Goal: Find specific page/section: Find specific page/section

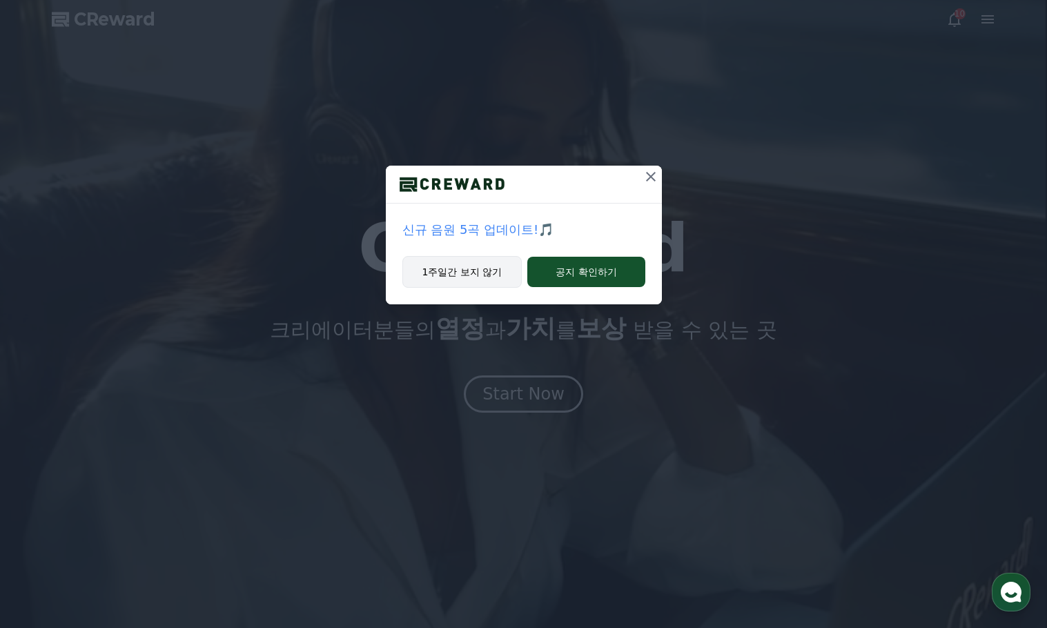
click at [507, 270] on button "1주일간 보지 않기" at bounding box center [462, 272] width 120 height 32
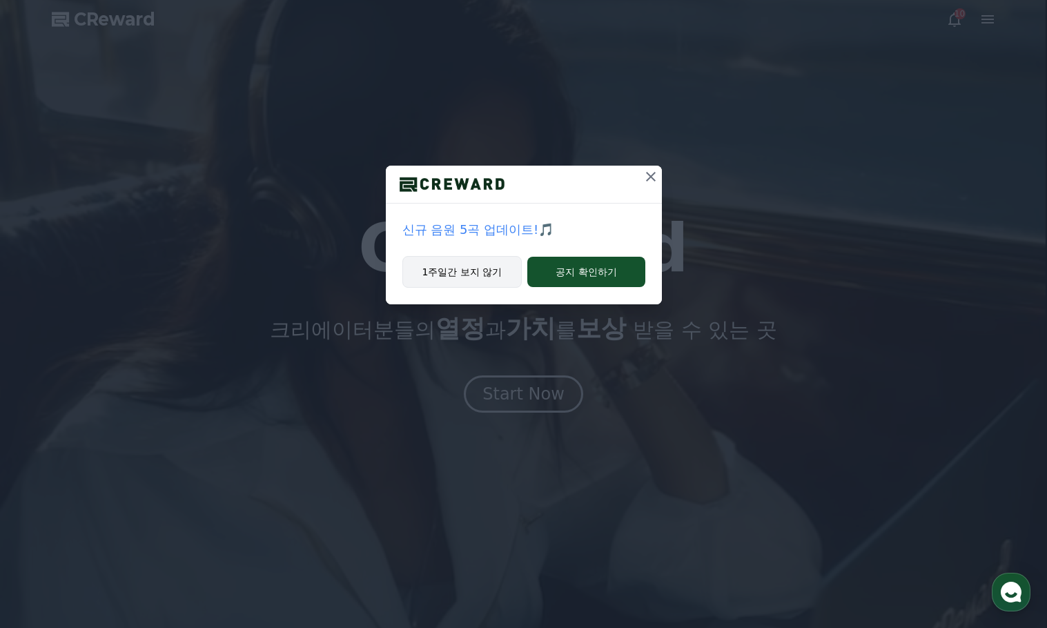
click at [458, 264] on button "1주일간 보지 않기" at bounding box center [462, 272] width 120 height 32
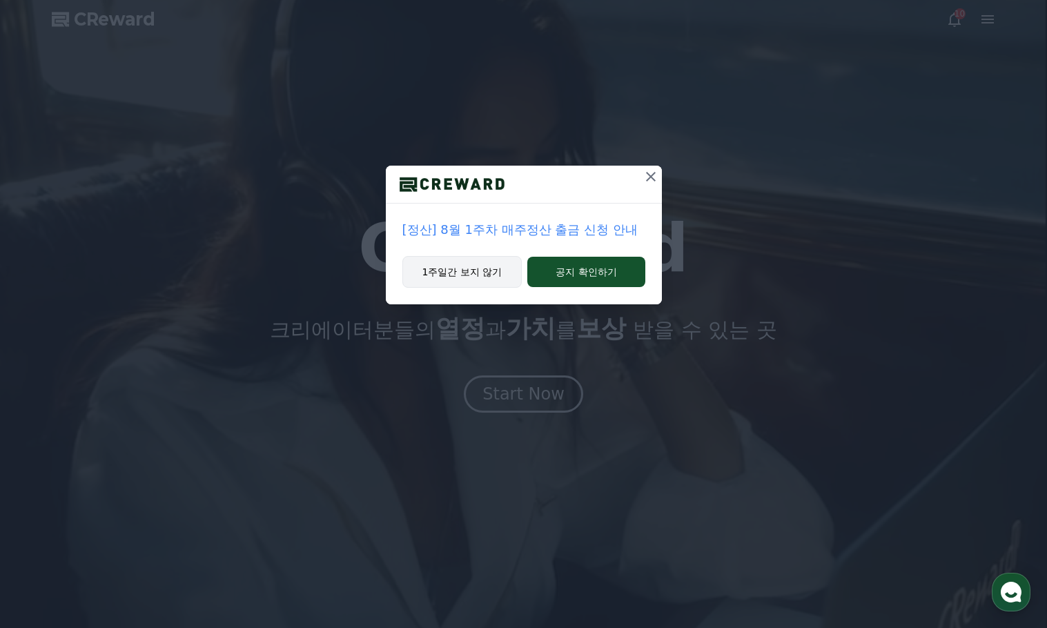
click at [455, 275] on button "1주일간 보지 않기" at bounding box center [462, 272] width 120 height 32
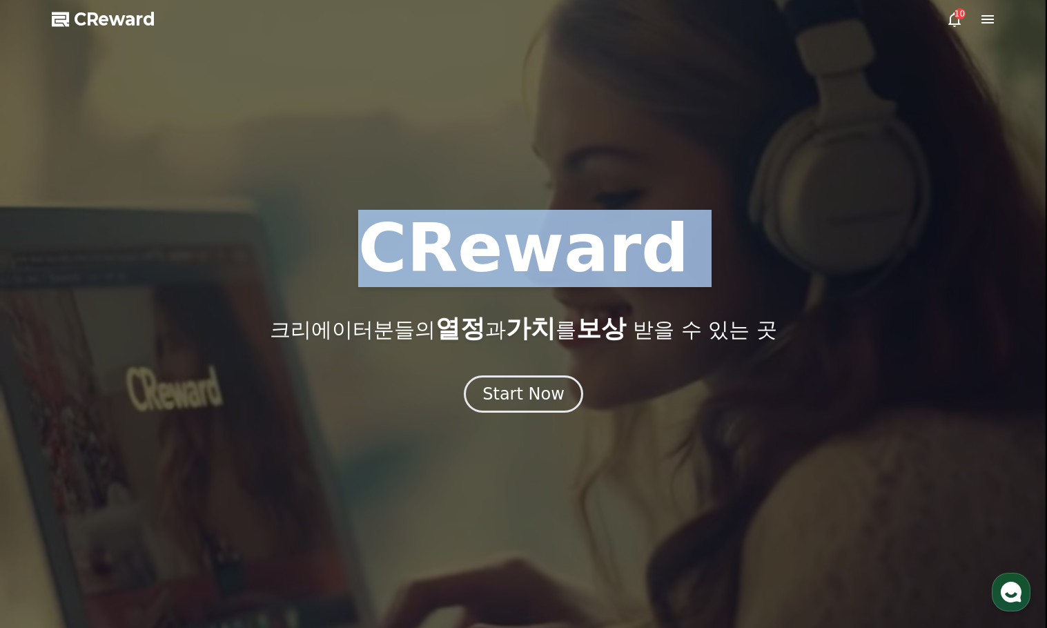
click at [455, 275] on h1 "CReward" at bounding box center [523, 248] width 331 height 66
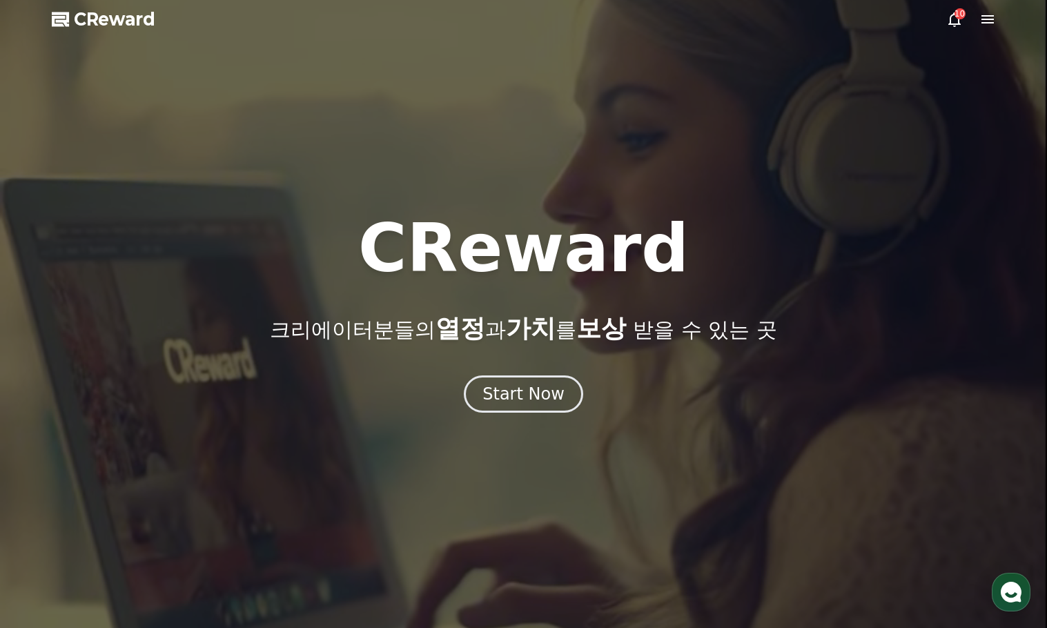
click at [840, 205] on div at bounding box center [523, 314] width 1047 height 628
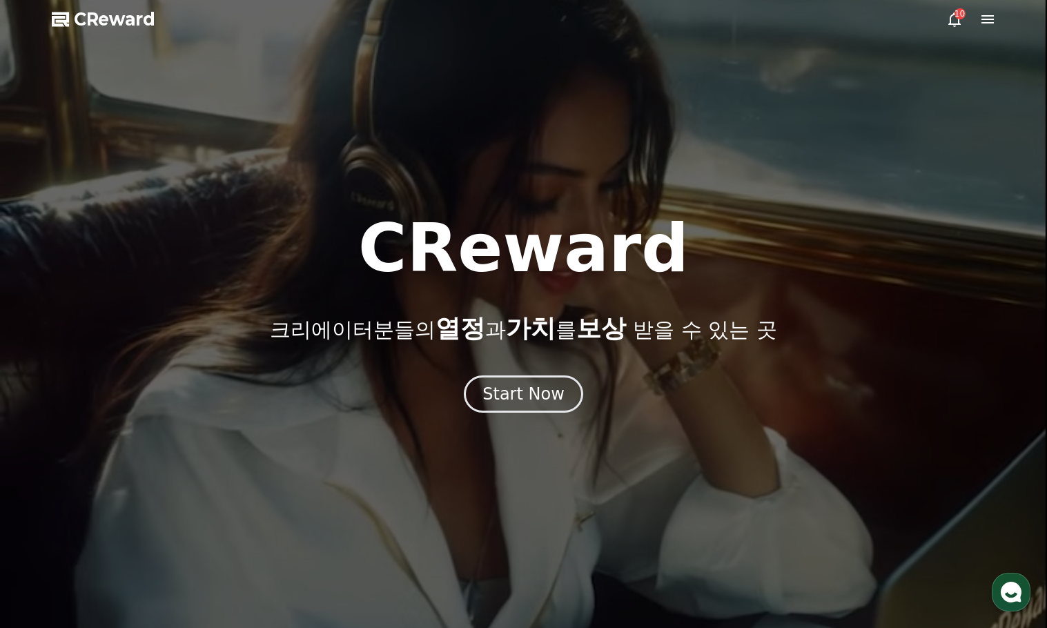
click at [960, 12] on div "10" at bounding box center [959, 13] width 11 height 11
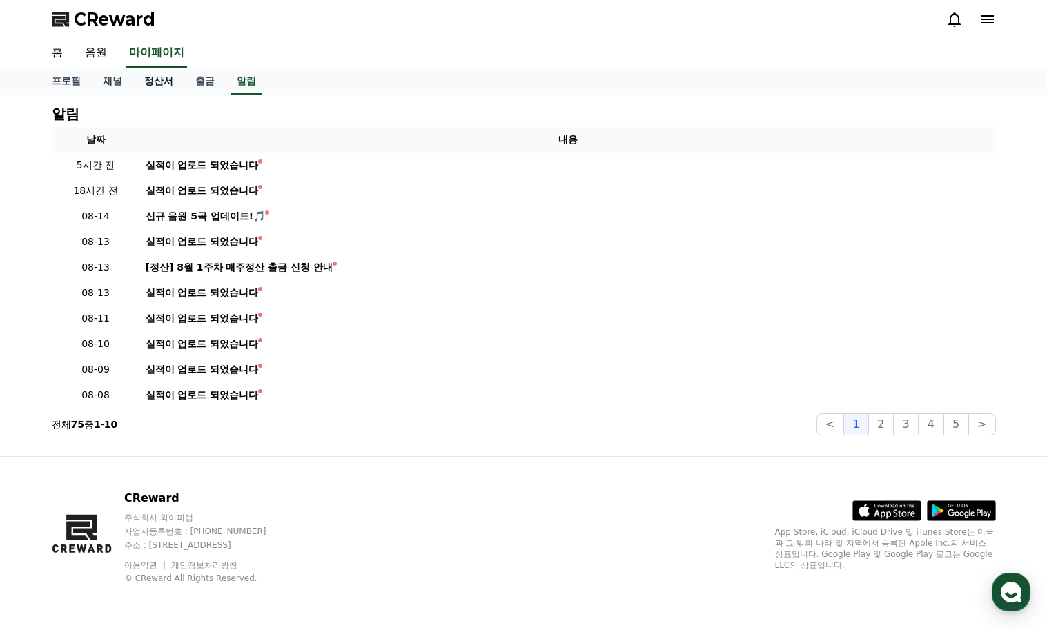
click at [170, 83] on link "정산서" at bounding box center [158, 81] width 51 height 26
